Goal: Transaction & Acquisition: Subscribe to service/newsletter

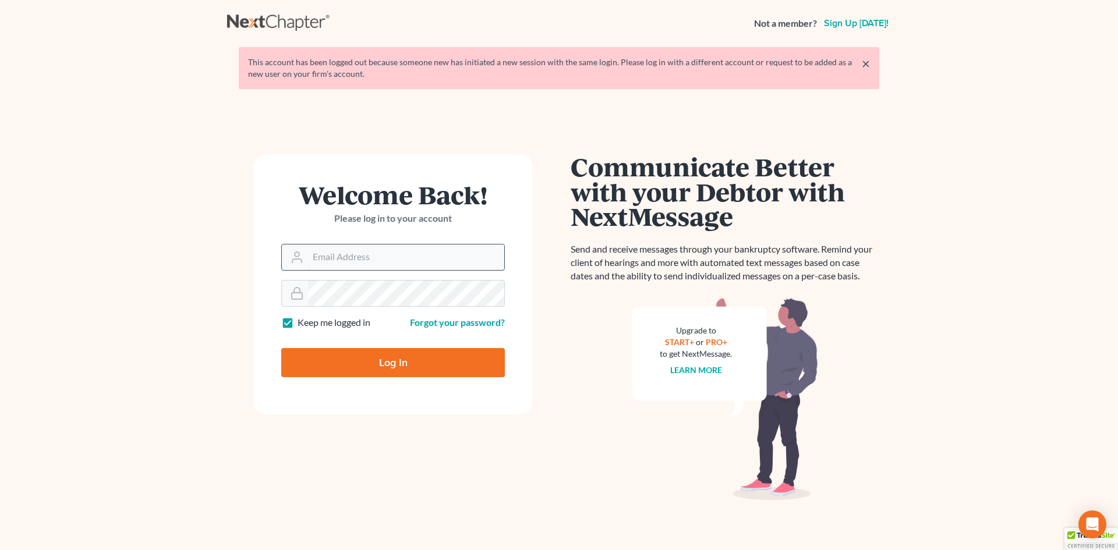
click at [338, 269] on input "Email Address" at bounding box center [406, 257] width 196 height 26
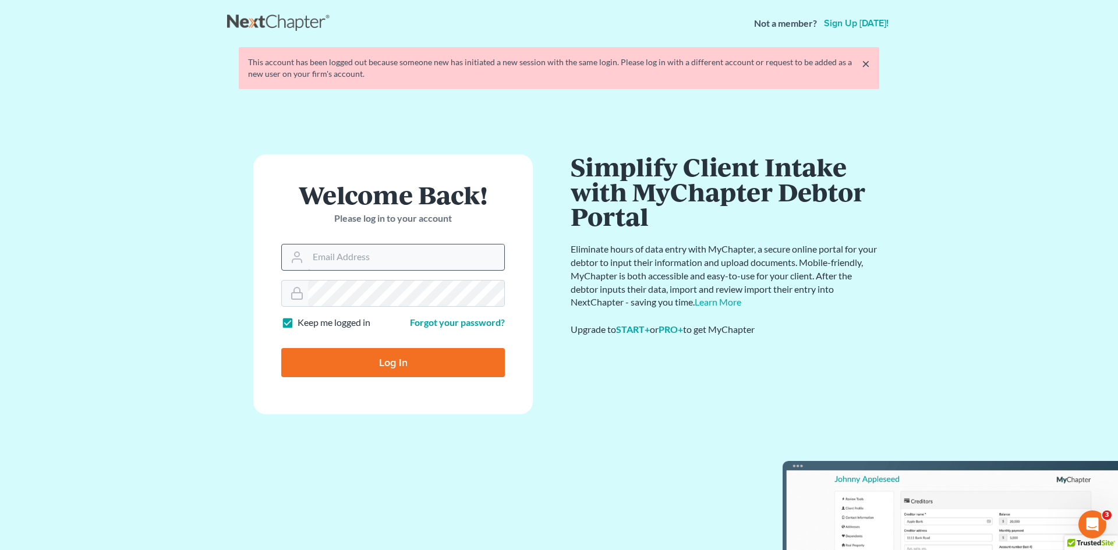
type input "[PERSON_NAME][EMAIL_ADDRESS][DOMAIN_NAME]"
click at [384, 368] on input "Log In" at bounding box center [393, 362] width 224 height 29
type input "Thinking..."
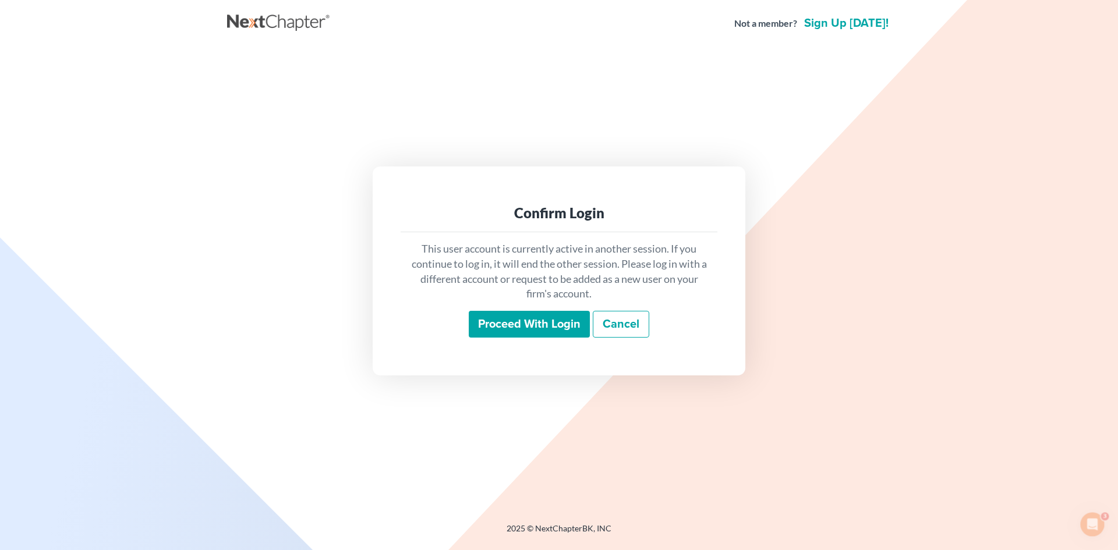
click at [527, 331] on input "Proceed with login" at bounding box center [529, 324] width 121 height 27
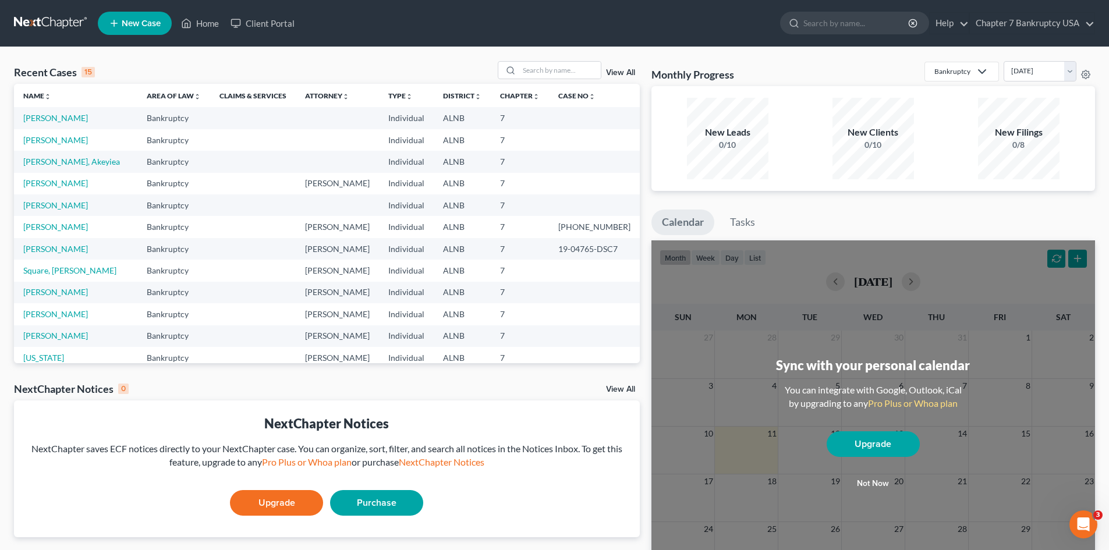
click at [376, 499] on link "Purchase" at bounding box center [376, 503] width 93 height 26
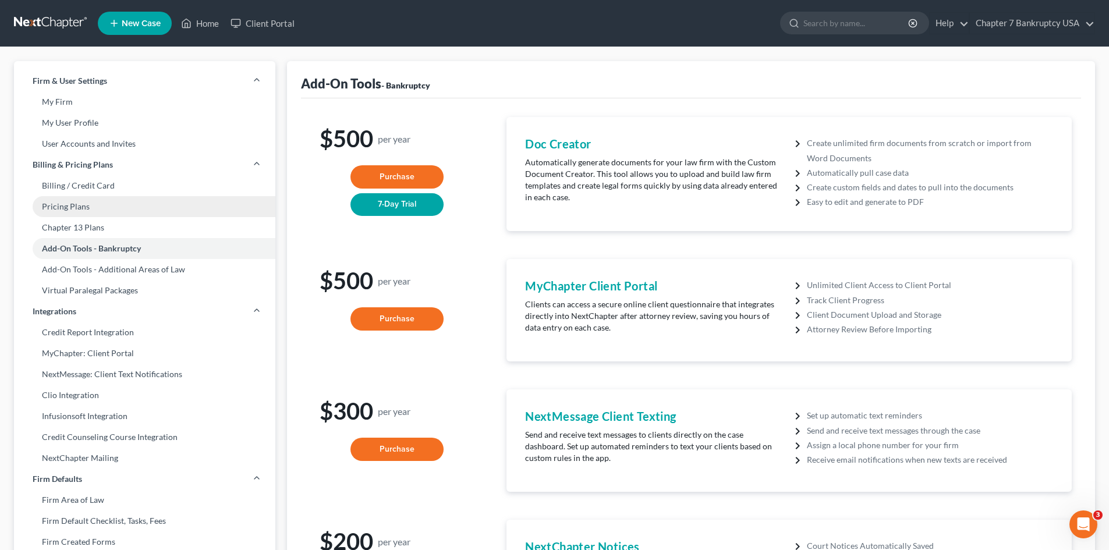
click at [89, 210] on link "Pricing Plans" at bounding box center [144, 206] width 261 height 21
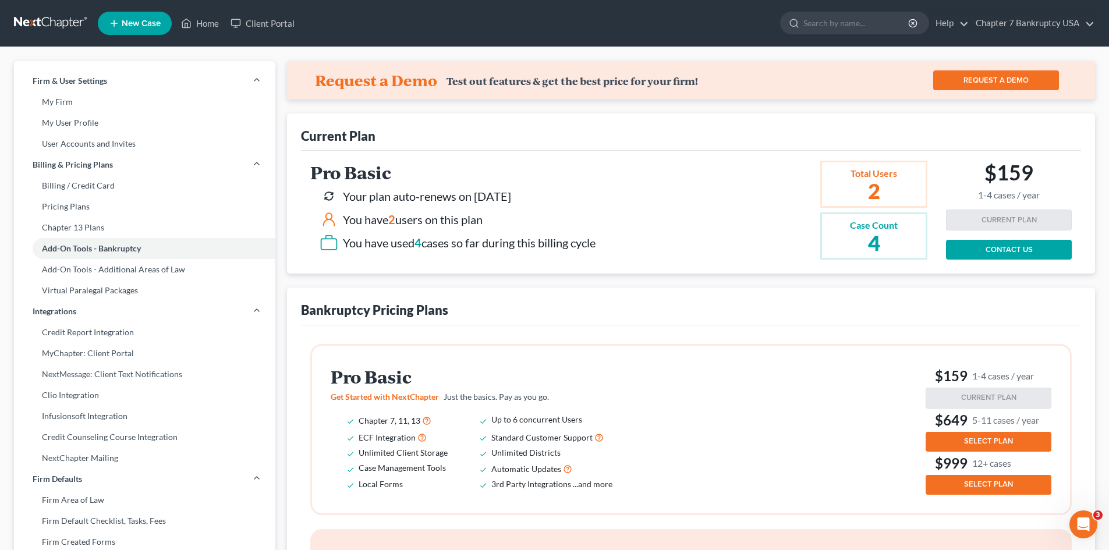
click at [995, 246] on link "CONTACT US" at bounding box center [1009, 250] width 126 height 20
click at [446, 244] on div "You have used 4 cases so far during this billing cycle" at bounding box center [469, 243] width 253 height 17
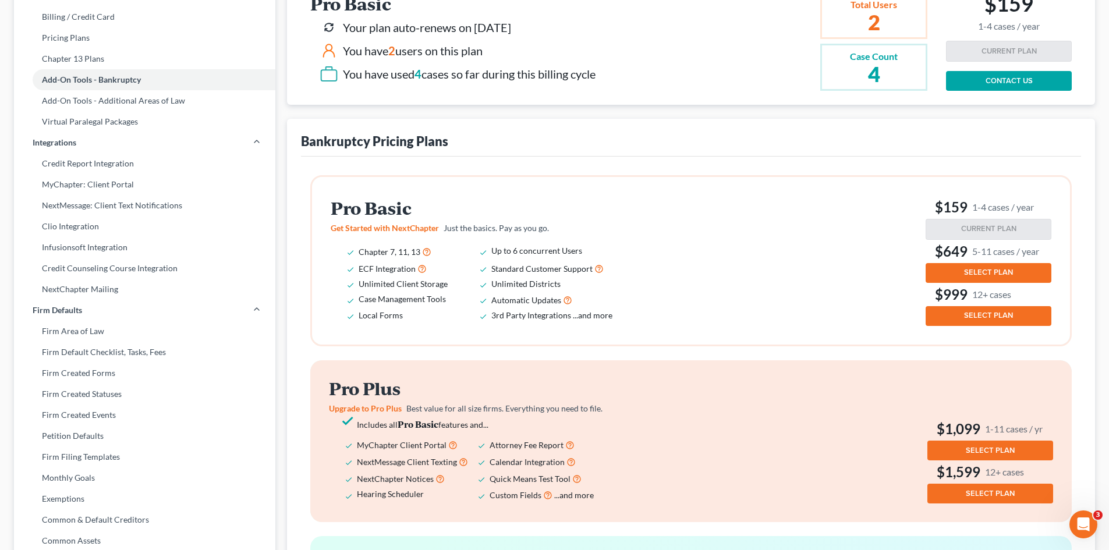
scroll to position [175, 0]
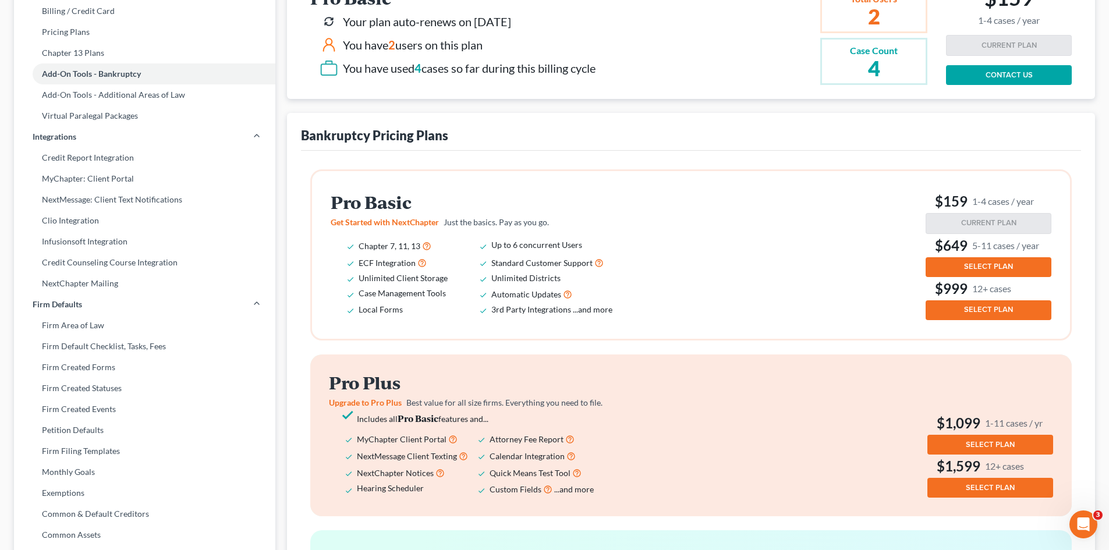
click at [977, 267] on span "SELECT PLAN" at bounding box center [988, 266] width 49 height 9
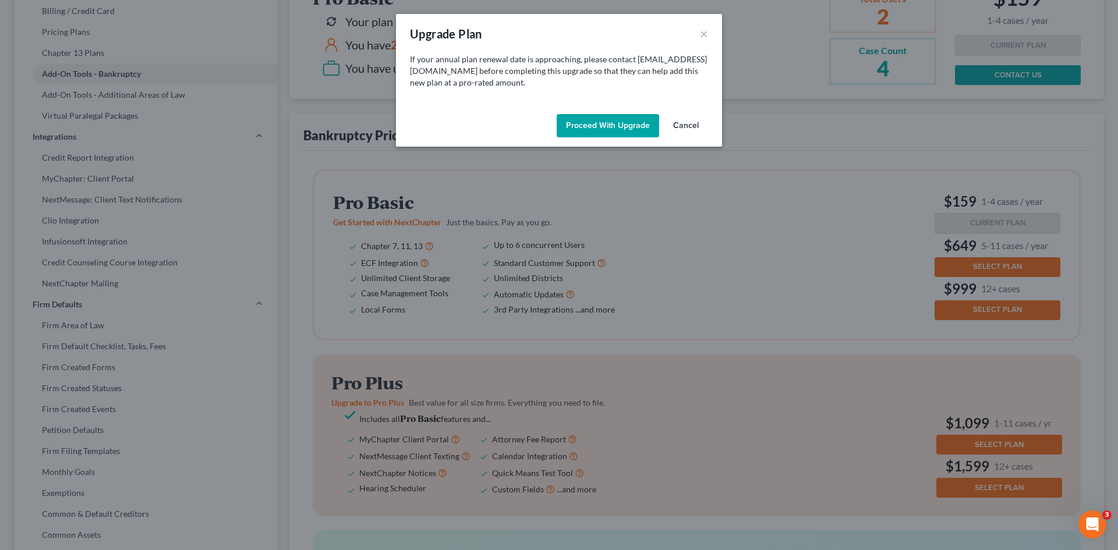
click at [623, 124] on button "Proceed with Upgrade" at bounding box center [608, 125] width 102 height 23
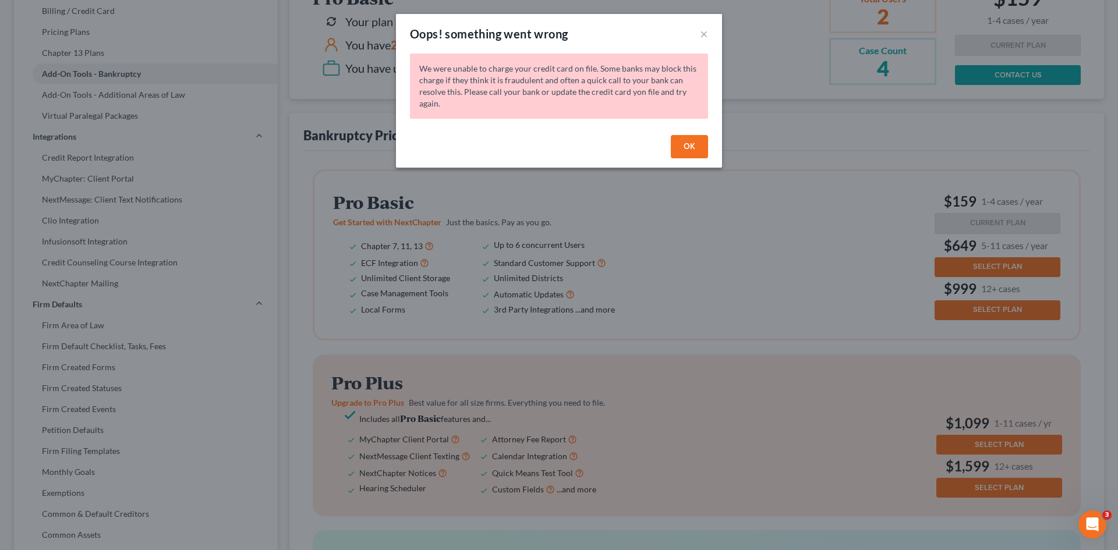
click at [705, 145] on button "OK" at bounding box center [689, 146] width 37 height 23
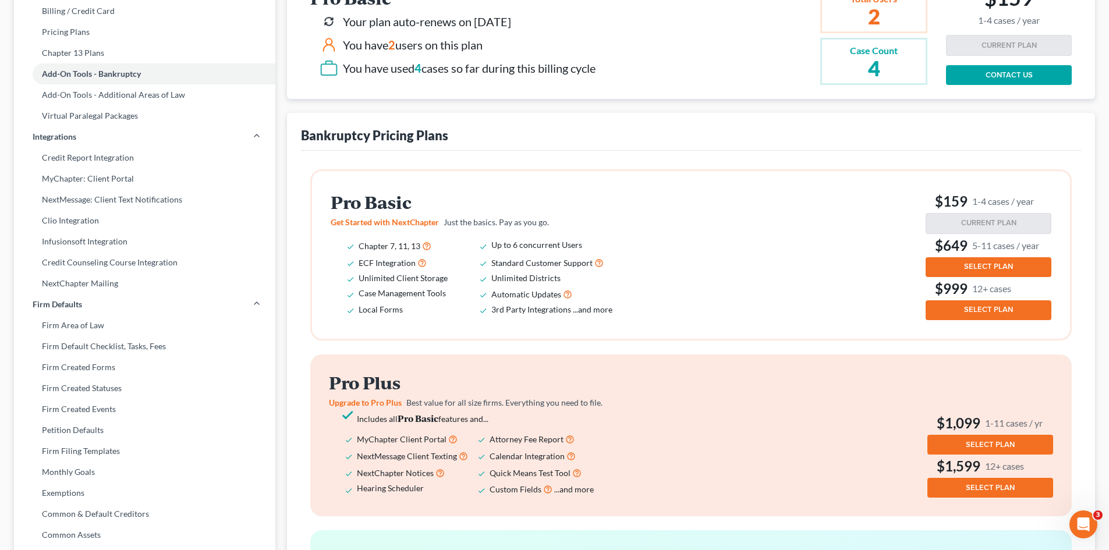
click at [984, 264] on span "SELECT PLAN" at bounding box center [988, 266] width 49 height 9
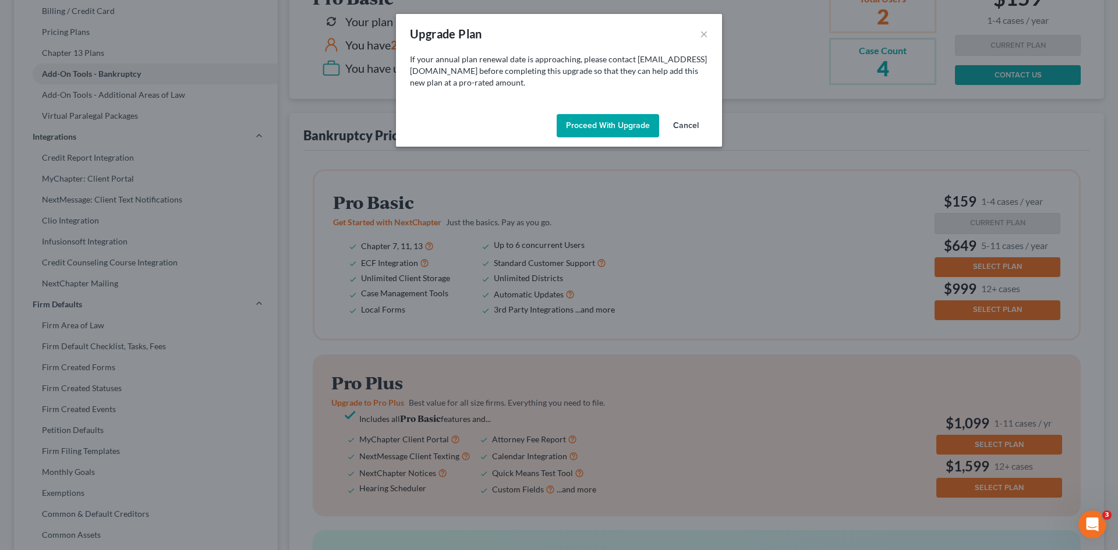
click at [611, 123] on button "Proceed with Upgrade" at bounding box center [608, 125] width 102 height 23
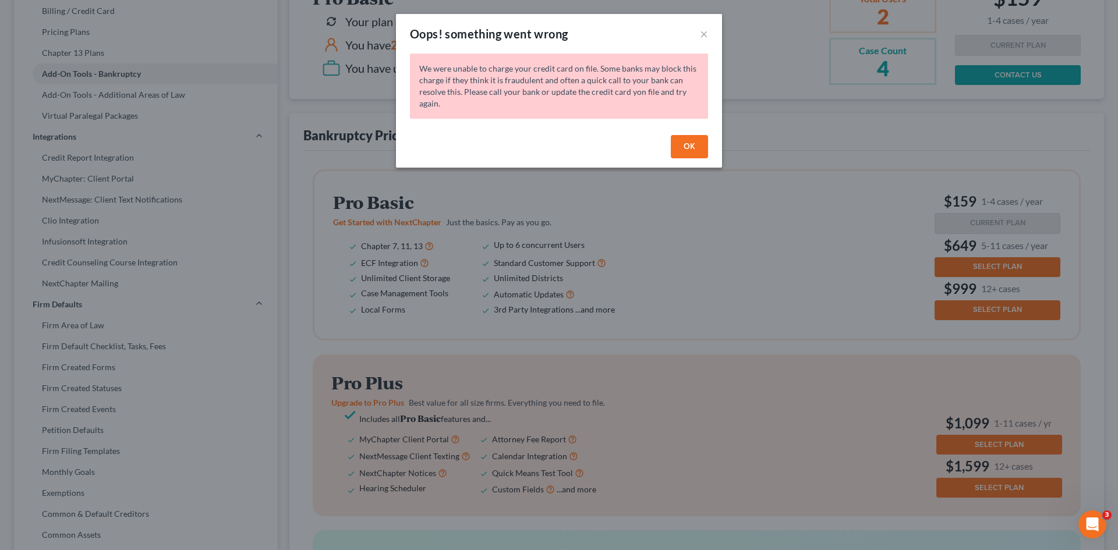
click at [680, 139] on button "OK" at bounding box center [689, 146] width 37 height 23
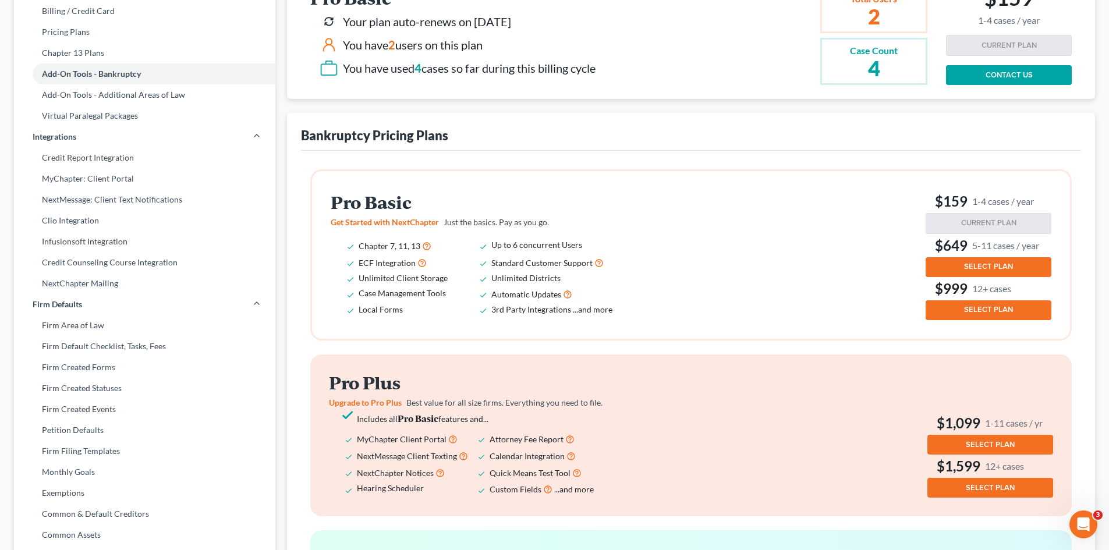
scroll to position [116, 0]
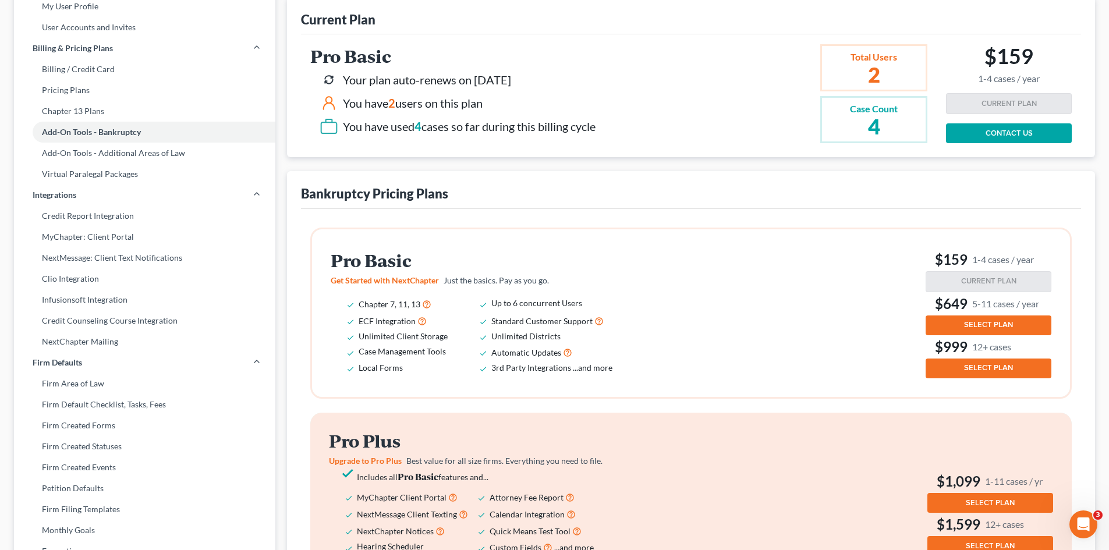
click at [1080, 520] on icon "Open Intercom Messenger" at bounding box center [1083, 524] width 19 height 19
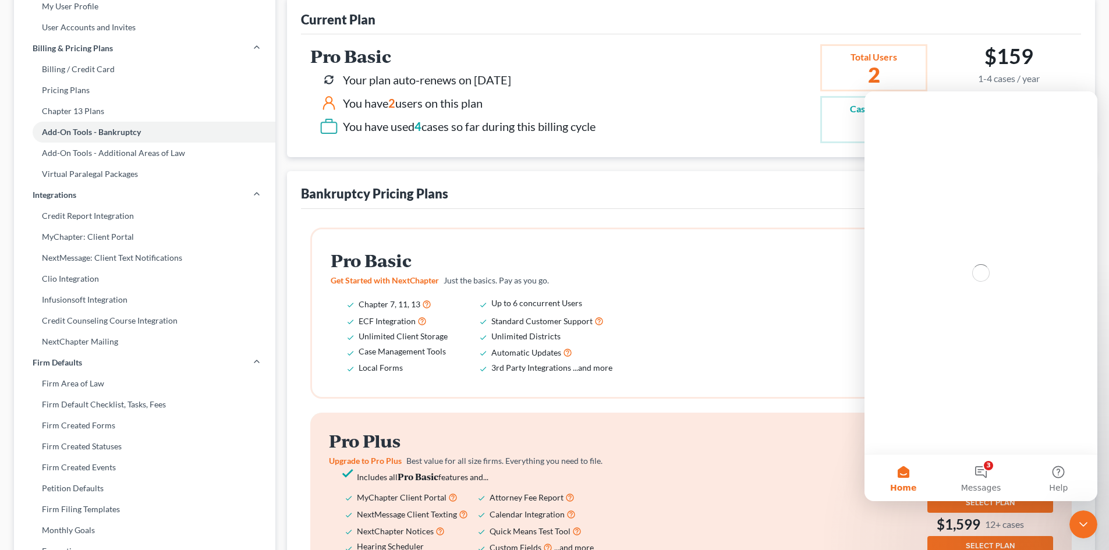
scroll to position [0, 0]
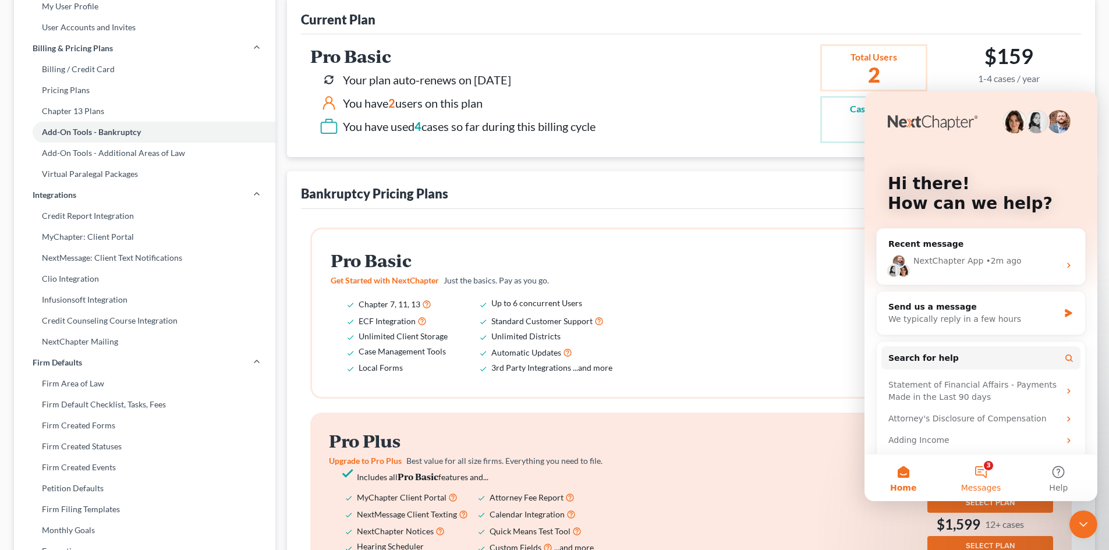
click at [988, 474] on button "3 Messages" at bounding box center [980, 478] width 77 height 47
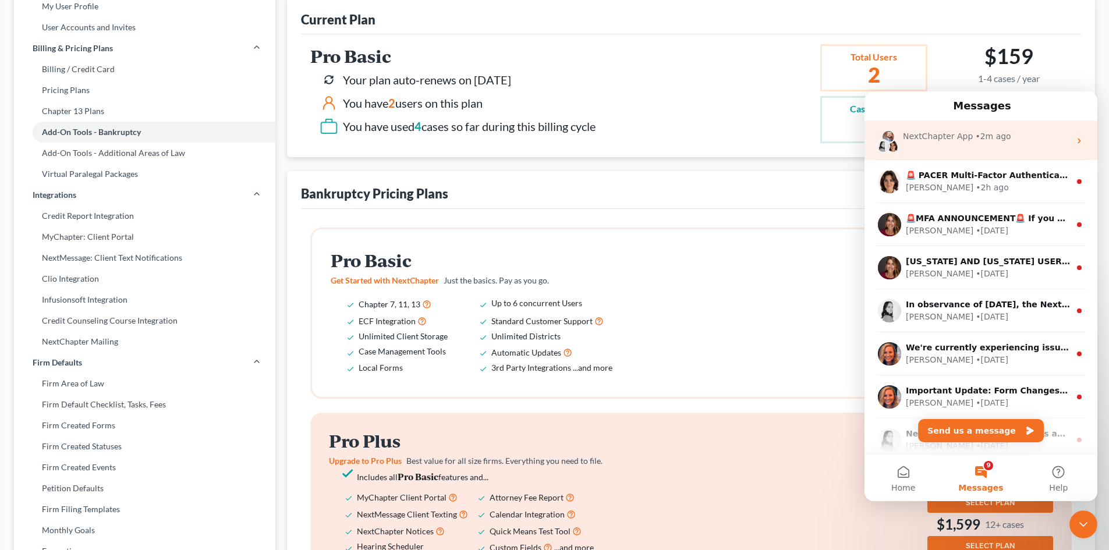
click at [969, 143] on div "NextChapter App • 2m ago" at bounding box center [980, 140] width 233 height 39
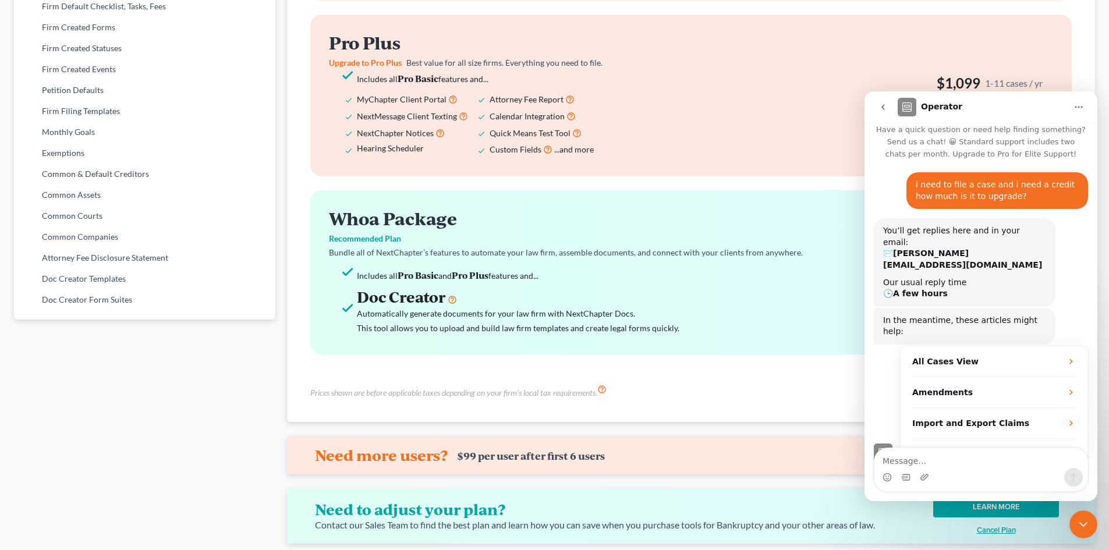
scroll to position [565, 0]
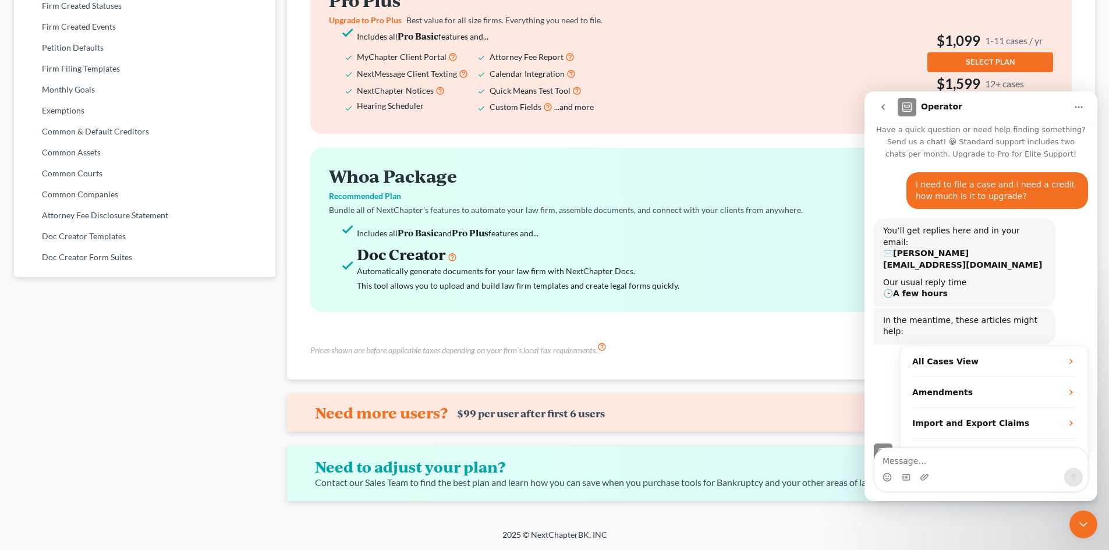
click at [1088, 532] on div "Close Intercom Messenger" at bounding box center [1083, 525] width 28 height 28
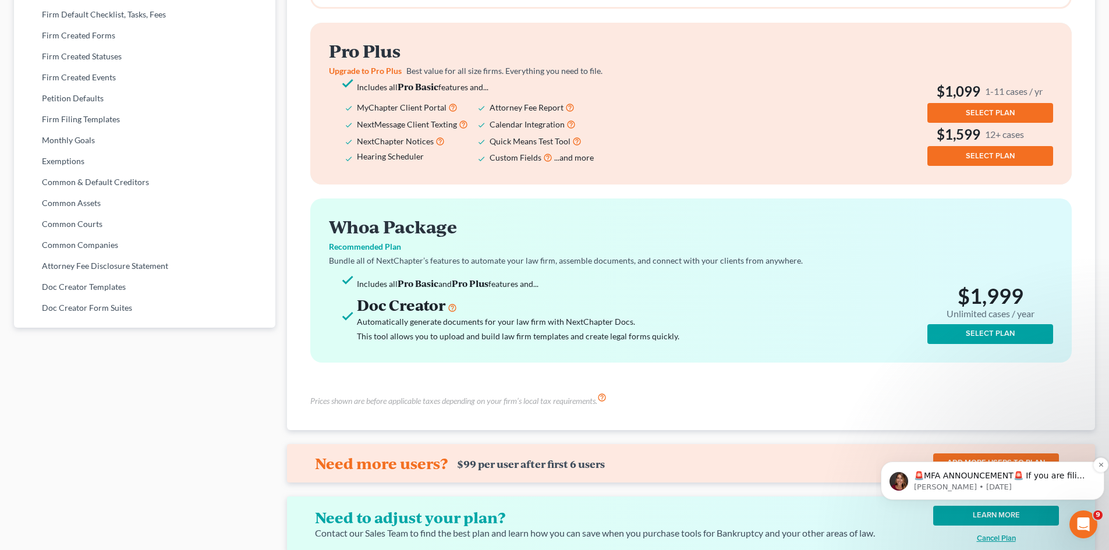
scroll to position [507, 0]
click at [1100, 466] on icon "Dismiss notification" at bounding box center [1101, 465] width 6 height 6
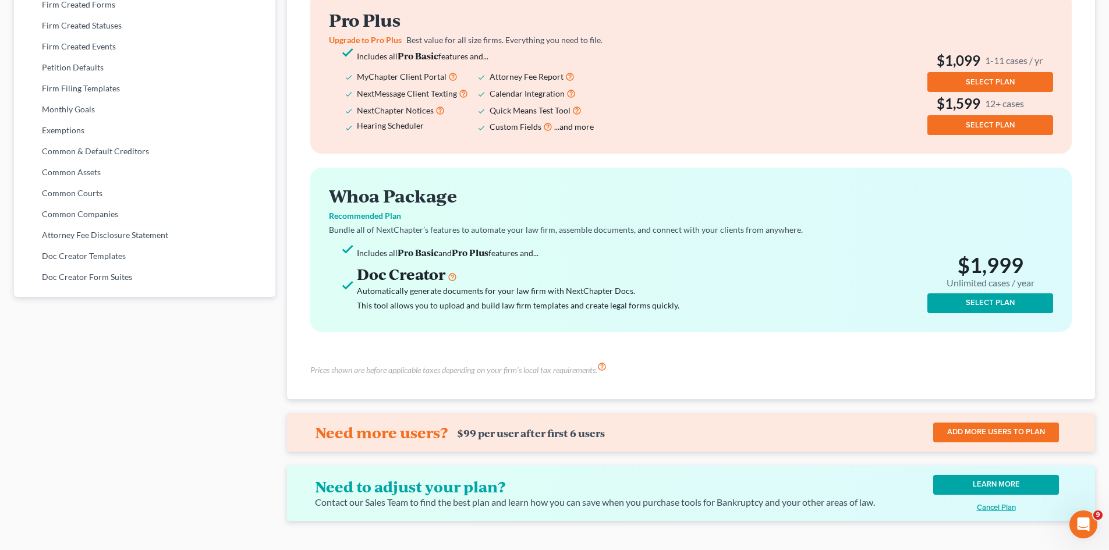
scroll to position [565, 0]
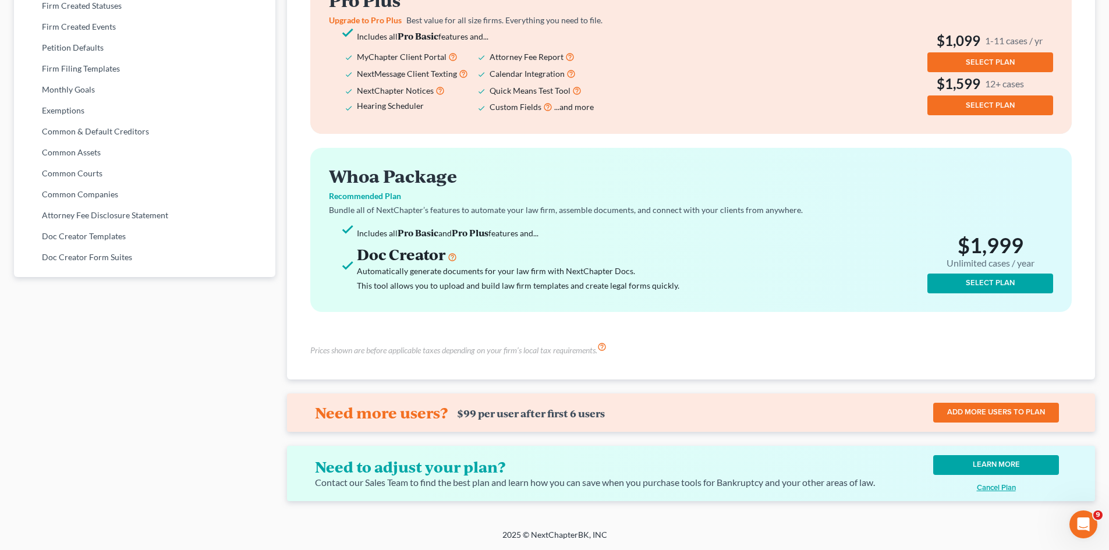
click at [987, 462] on link "LEARN MORE" at bounding box center [996, 465] width 126 height 20
